Goal: Find specific page/section: Find specific page/section

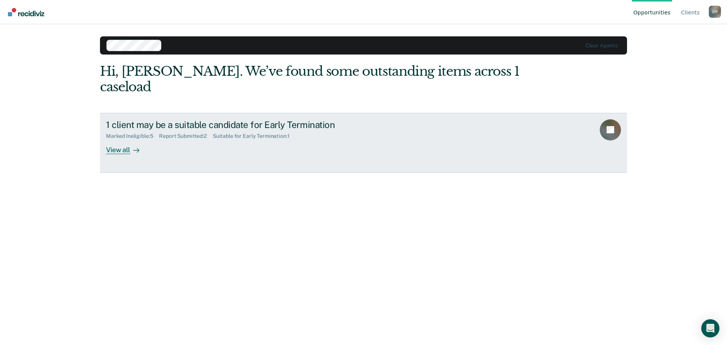
click at [121, 139] on div "View all" at bounding box center [127, 146] width 42 height 15
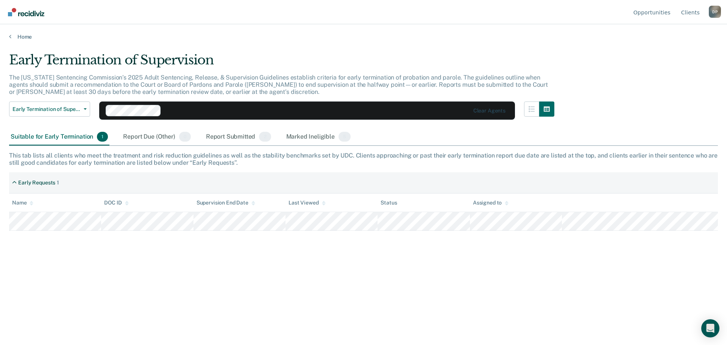
drag, startPoint x: 368, startPoint y: 30, endPoint x: 584, endPoint y: 3, distance: 218.4
click at [572, 16] on nav "Opportunities Client s [PERSON_NAME] D P Profile How it works Log Out" at bounding box center [363, 12] width 715 height 24
